Goal: Information Seeking & Learning: Learn about a topic

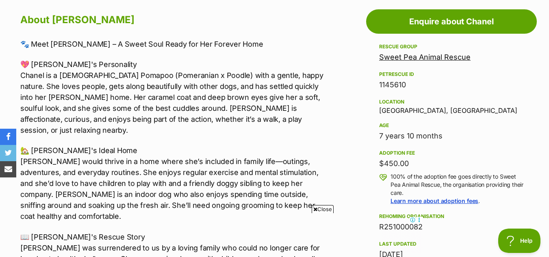
click at [327, 208] on span "Close" at bounding box center [322, 209] width 22 height 8
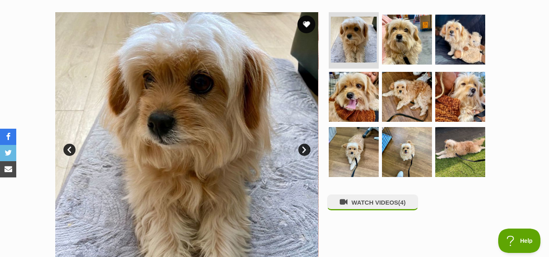
click at [306, 19] on button "favourite" at bounding box center [306, 24] width 18 height 18
click at [304, 150] on link "Next" at bounding box center [304, 150] width 12 height 12
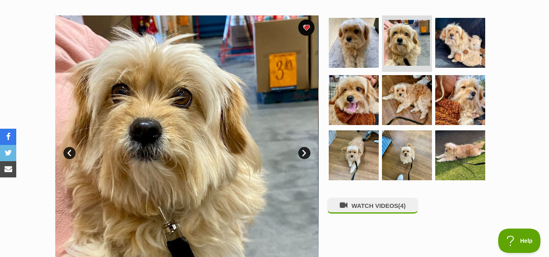
scroll to position [160, 0]
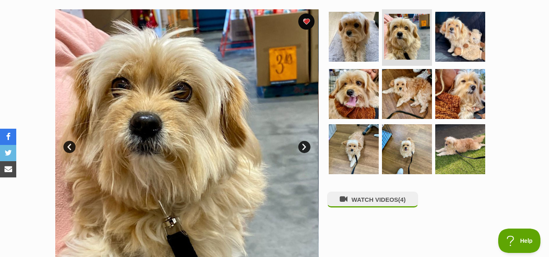
click at [304, 145] on link "Next" at bounding box center [304, 147] width 12 height 12
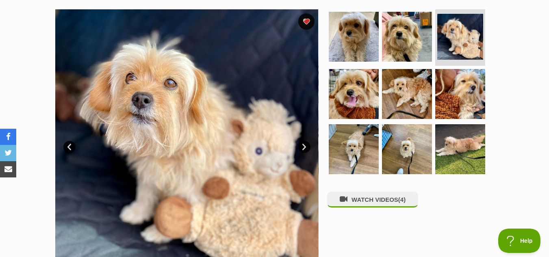
click at [304, 145] on link "Next" at bounding box center [304, 147] width 12 height 12
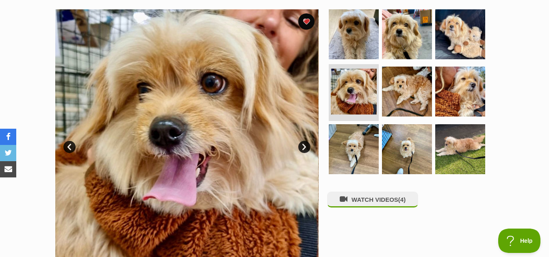
scroll to position [0, 0]
click at [304, 145] on link "Next" at bounding box center [304, 147] width 12 height 12
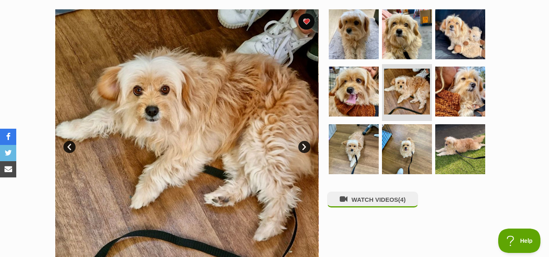
click at [304, 145] on link "Next" at bounding box center [304, 147] width 12 height 12
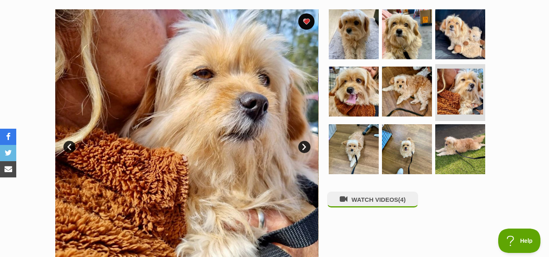
click at [304, 145] on link "Next" at bounding box center [304, 147] width 12 height 12
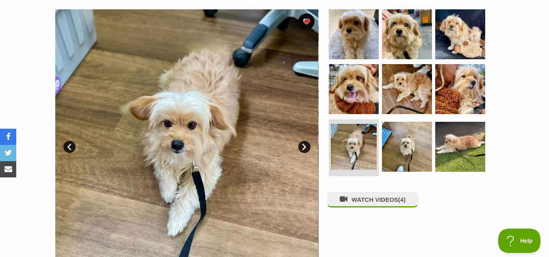
click at [304, 145] on link "Next" at bounding box center [304, 147] width 12 height 12
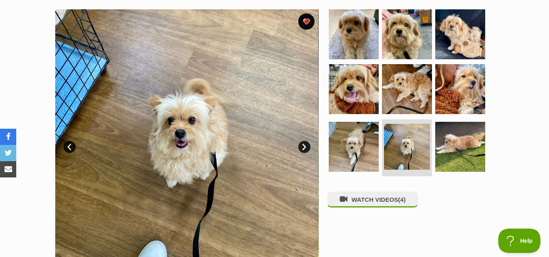
click at [304, 145] on link "Next" at bounding box center [304, 147] width 12 height 12
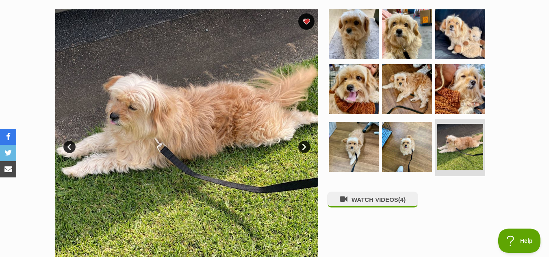
click at [304, 145] on link "Next" at bounding box center [304, 147] width 12 height 12
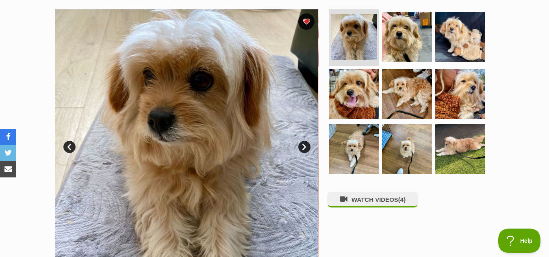
click at [304, 145] on link "Next" at bounding box center [304, 147] width 12 height 12
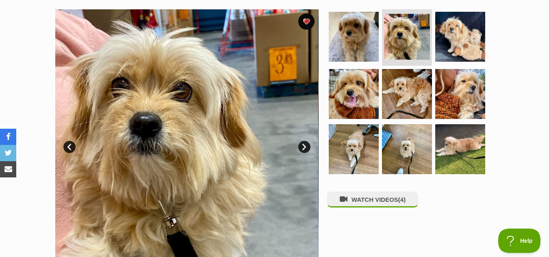
click at [304, 145] on link "Next" at bounding box center [304, 147] width 12 height 12
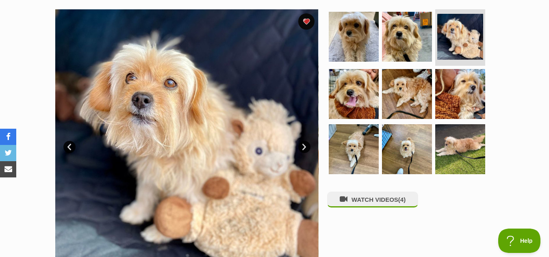
click at [304, 145] on link "Next" at bounding box center [304, 147] width 12 height 12
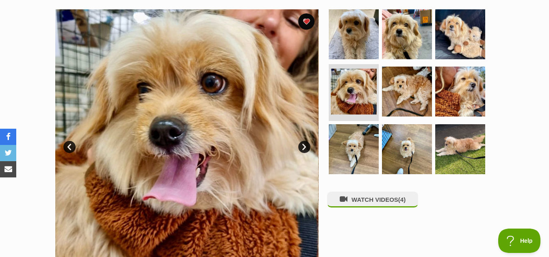
click at [304, 145] on link "Next" at bounding box center [304, 147] width 12 height 12
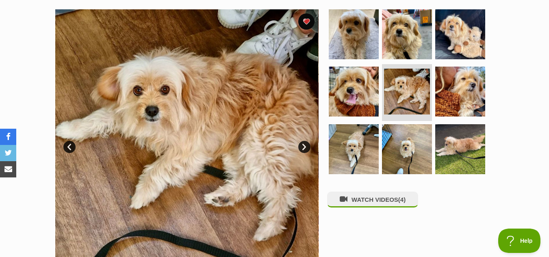
click at [304, 145] on link "Next" at bounding box center [304, 147] width 12 height 12
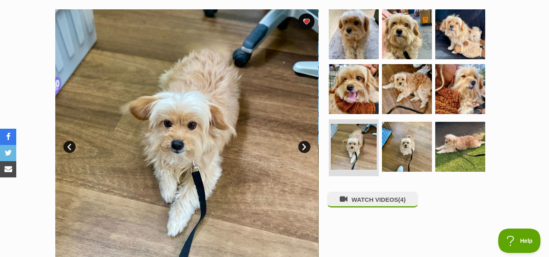
click at [304, 145] on link "Next" at bounding box center [304, 147] width 12 height 12
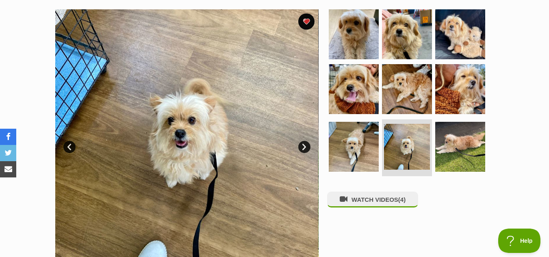
click at [304, 145] on link "Next" at bounding box center [304, 147] width 12 height 12
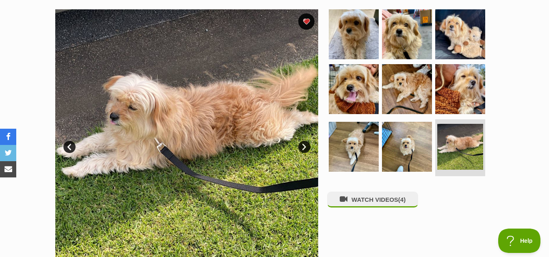
click at [304, 145] on link "Next" at bounding box center [304, 147] width 12 height 12
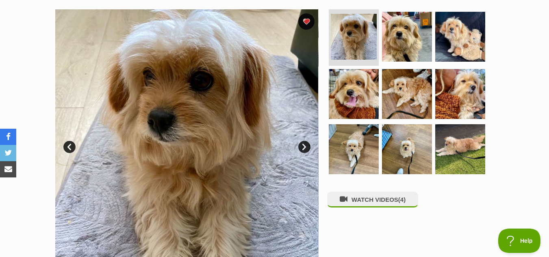
click at [304, 145] on link "Next" at bounding box center [304, 147] width 12 height 12
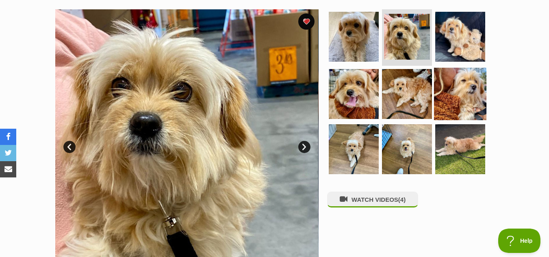
click at [454, 85] on img at bounding box center [460, 94] width 52 height 52
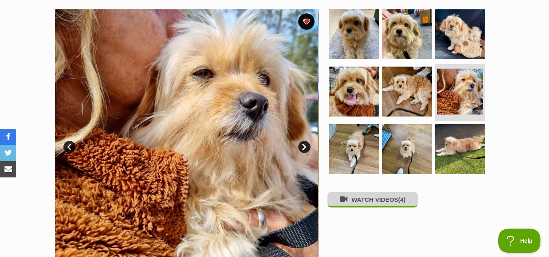
click at [370, 206] on button "WATCH VIDEOS (4)" at bounding box center [372, 200] width 91 height 16
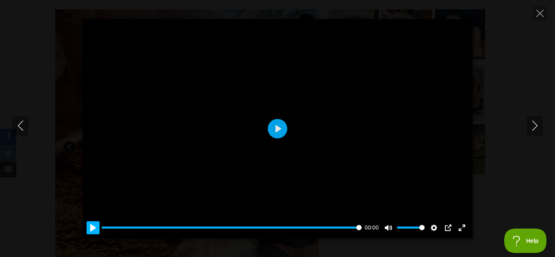
click at [93, 229] on button "Pause Play" at bounding box center [92, 227] width 13 height 13
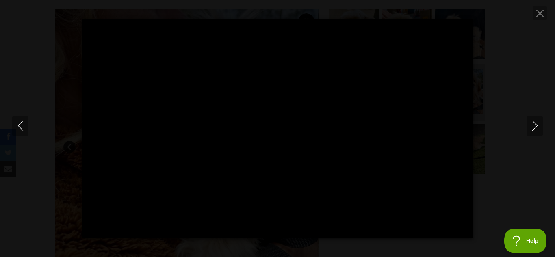
type input "100"
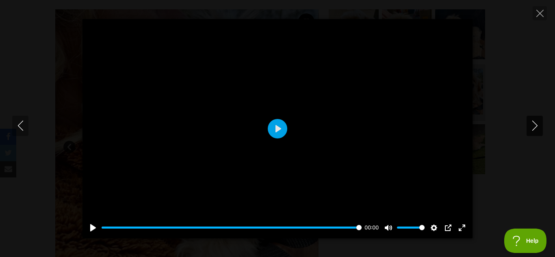
click at [536, 124] on icon "Next" at bounding box center [534, 126] width 10 height 10
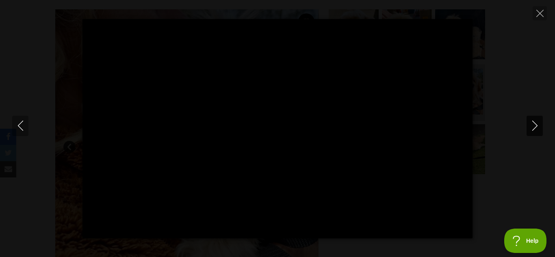
type input "100"
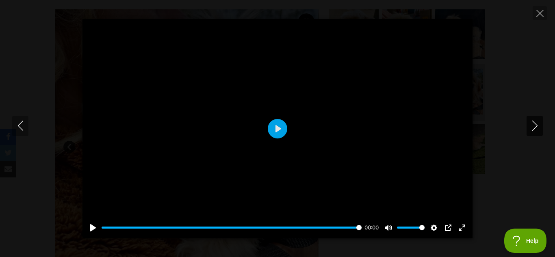
click at [533, 120] on button "Next" at bounding box center [534, 126] width 16 height 20
click at [280, 127] on button "Play" at bounding box center [277, 128] width 19 height 19
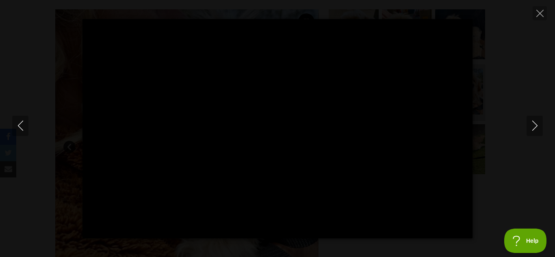
type input "100"
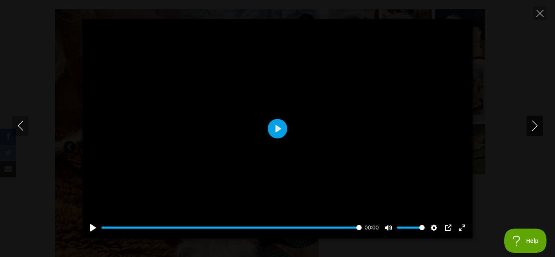
click at [534, 130] on icon "Next" at bounding box center [534, 126] width 10 height 10
click at [280, 129] on button "Play" at bounding box center [277, 128] width 19 height 19
click at [91, 227] on button "Pause Play" at bounding box center [92, 227] width 13 height 13
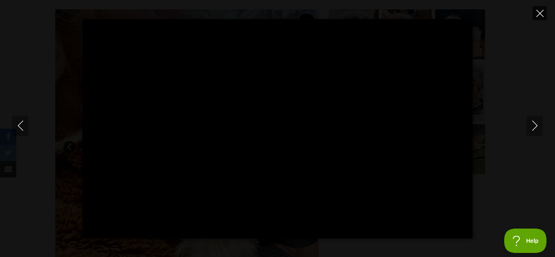
type input "100"
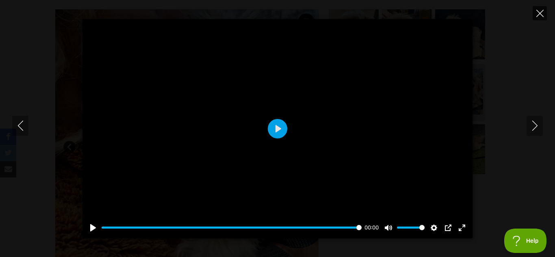
click at [541, 12] on icon "Close" at bounding box center [539, 13] width 7 height 7
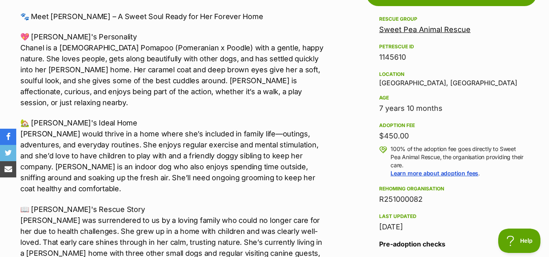
scroll to position [469, 0]
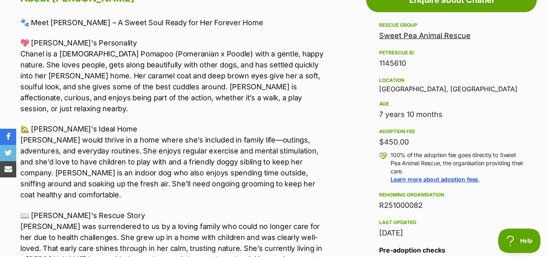
click at [419, 37] on link "Sweet Pea Animal Rescue" at bounding box center [424, 35] width 91 height 9
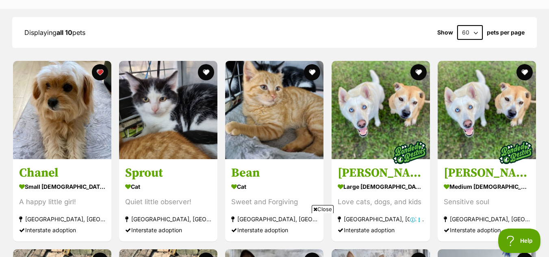
scroll to position [618, 0]
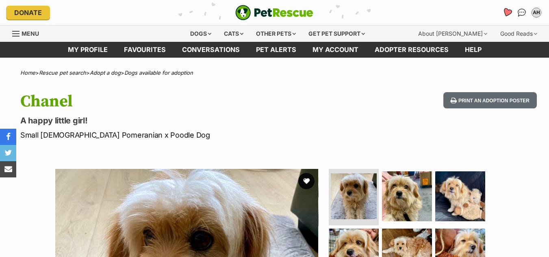
click at [508, 13] on icon "Favourites" at bounding box center [507, 12] width 10 height 9
click at [507, 15] on icon "Favourites" at bounding box center [507, 12] width 10 height 9
click at [527, 17] on li "Account quick links" at bounding box center [521, 12] width 13 height 13
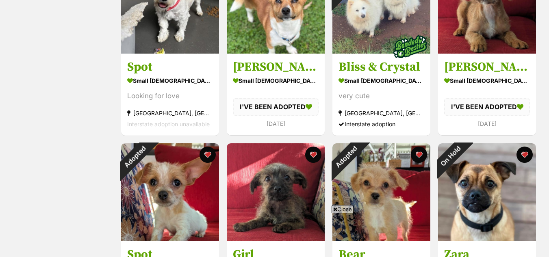
scroll to position [646, 0]
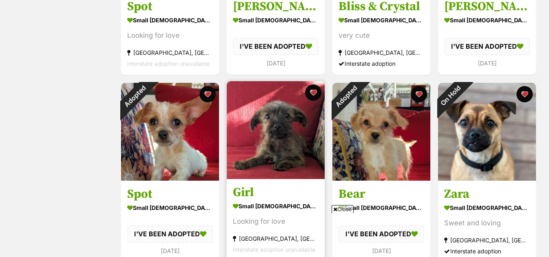
click at [272, 117] on img at bounding box center [276, 130] width 98 height 98
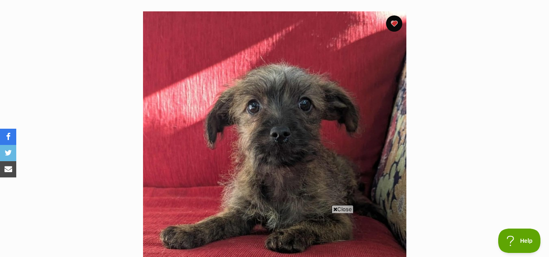
drag, startPoint x: 554, startPoint y: 31, endPoint x: 535, endPoint y: 56, distance: 31.7
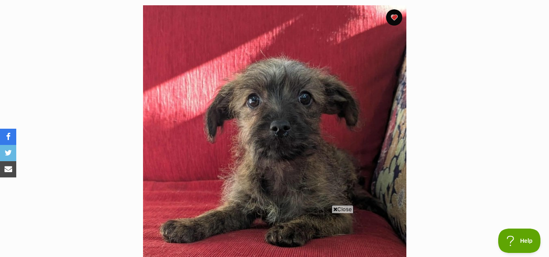
click at [348, 208] on span "Close" at bounding box center [342, 209] width 22 height 8
click at [460, 172] on section "Available 1 of 1 images Next Prev 1" at bounding box center [274, 130] width 463 height 275
